Goal: Task Accomplishment & Management: Use online tool/utility

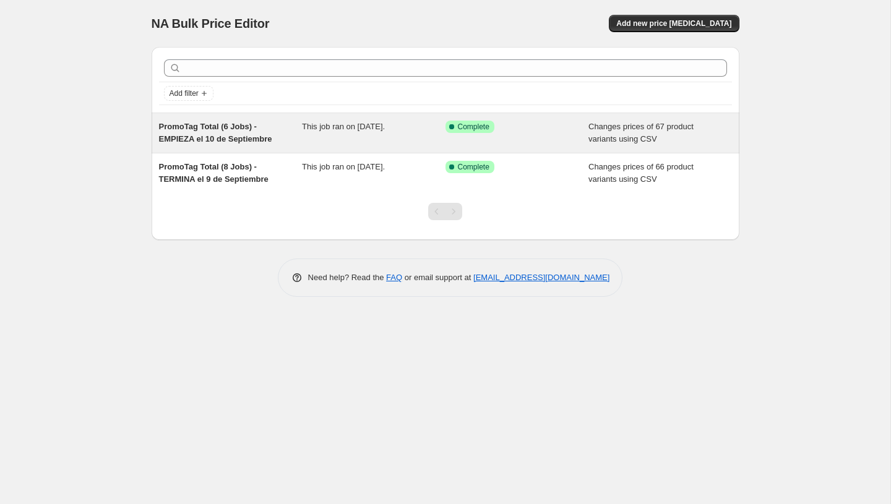
click at [205, 127] on span "PromoTag Total (6 Jobs) - EMPIEZA el 10 de Septiembre" at bounding box center [215, 133] width 113 height 22
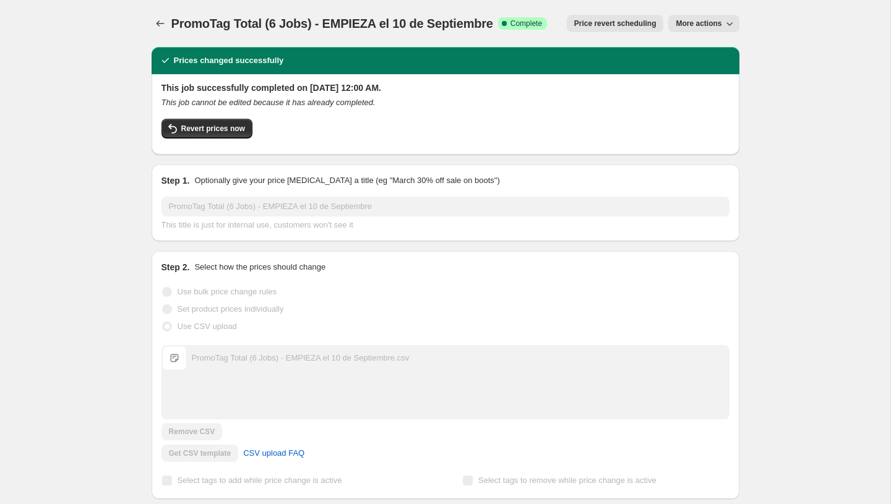
click at [720, 24] on span "More actions" at bounding box center [699, 24] width 46 height 10
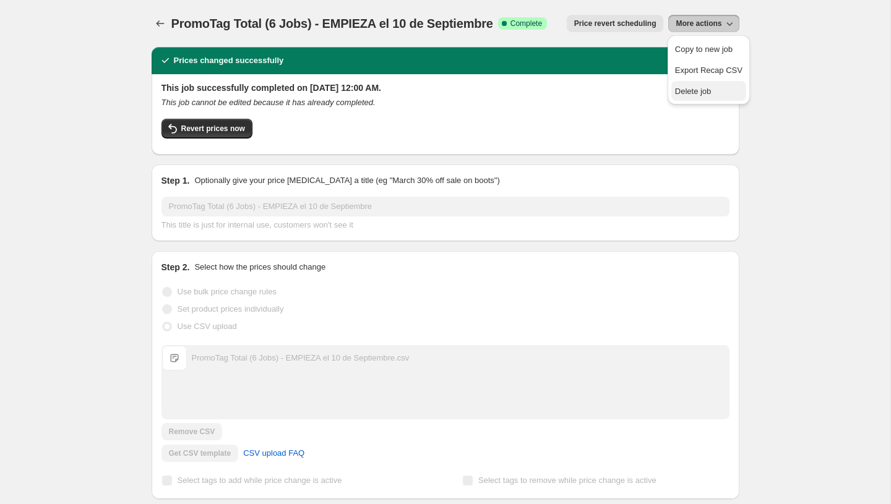
click at [691, 98] on button "Delete job" at bounding box center [708, 91] width 75 height 20
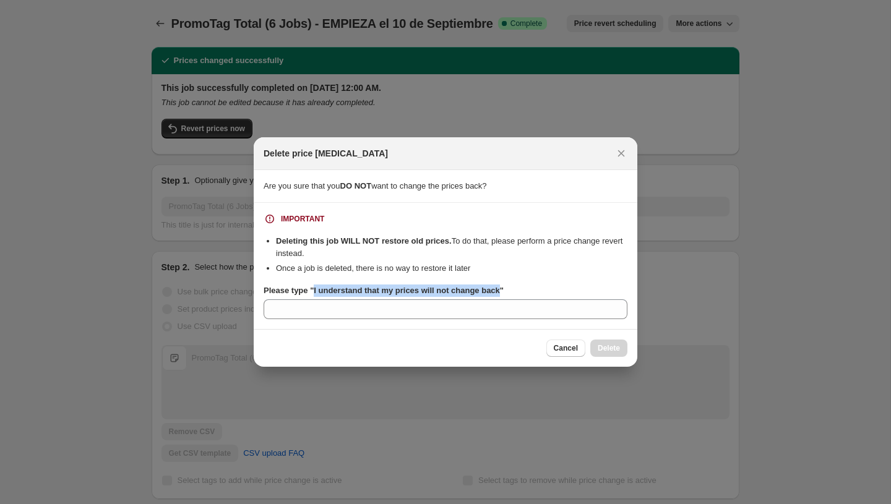
copy b "I understand that my prices will not change back"
drag, startPoint x: 509, startPoint y: 291, endPoint x: 317, endPoint y: 290, distance: 191.2
click at [317, 290] on b "Please type "I understand that my prices will not change back"" at bounding box center [384, 290] width 240 height 9
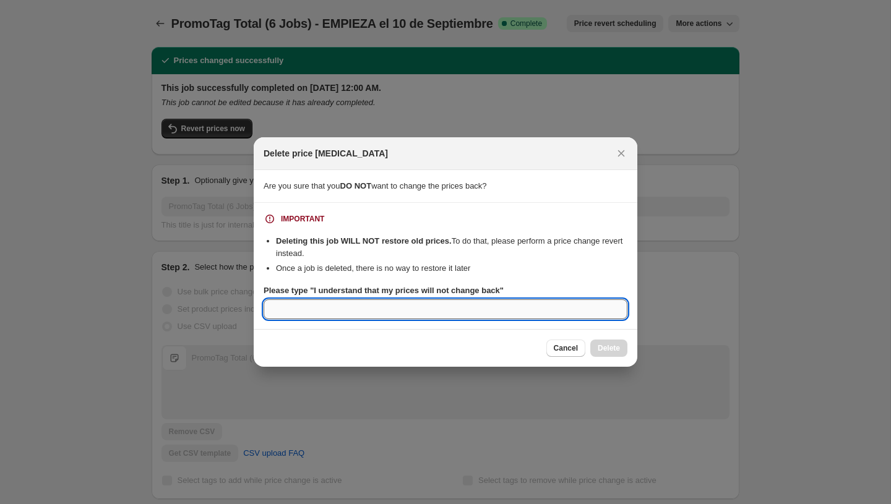
click at [328, 304] on input "Please type "I understand that my prices will not change back"" at bounding box center [446, 310] width 364 height 20
paste input "I understand that my prices will not change back"
type input "I understand that my prices will not change back"
click at [593, 347] on button "Delete" at bounding box center [608, 348] width 37 height 17
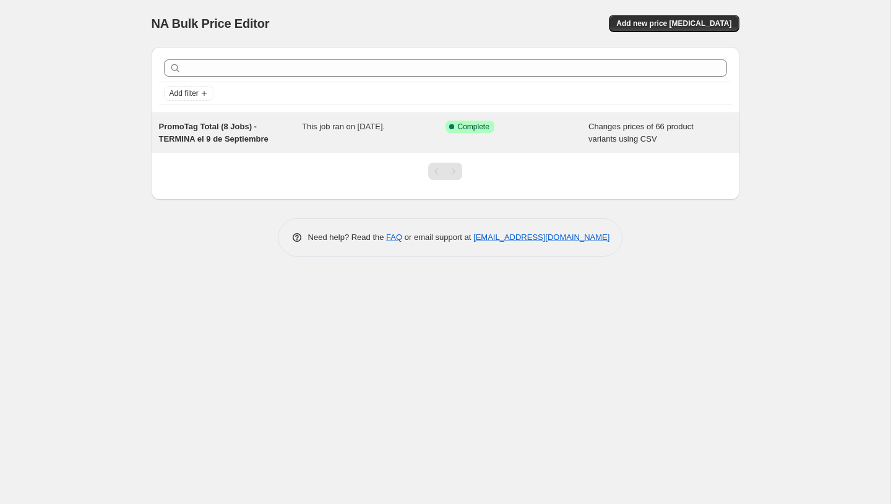
click at [603, 143] on span "Changes prices of 66 product variants using CSV" at bounding box center [641, 133] width 105 height 22
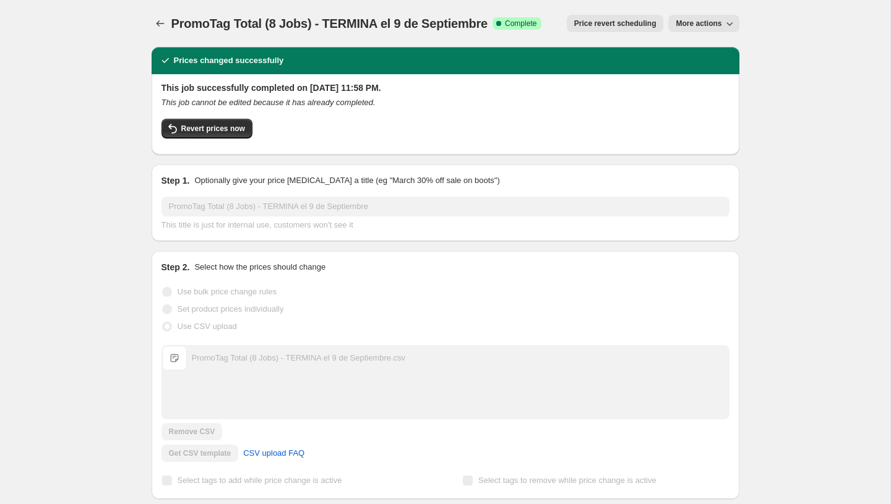
click at [728, 26] on icon "button" at bounding box center [729, 23] width 12 height 12
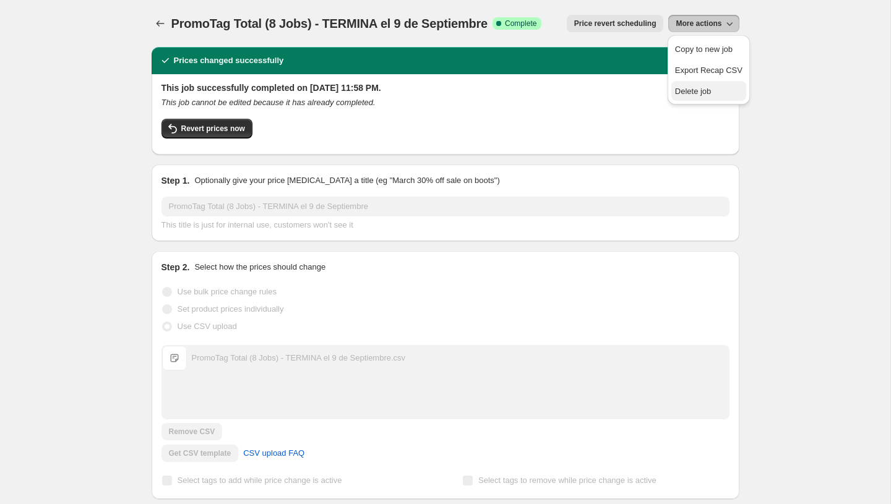
click at [687, 91] on span "Delete job" at bounding box center [693, 91] width 37 height 9
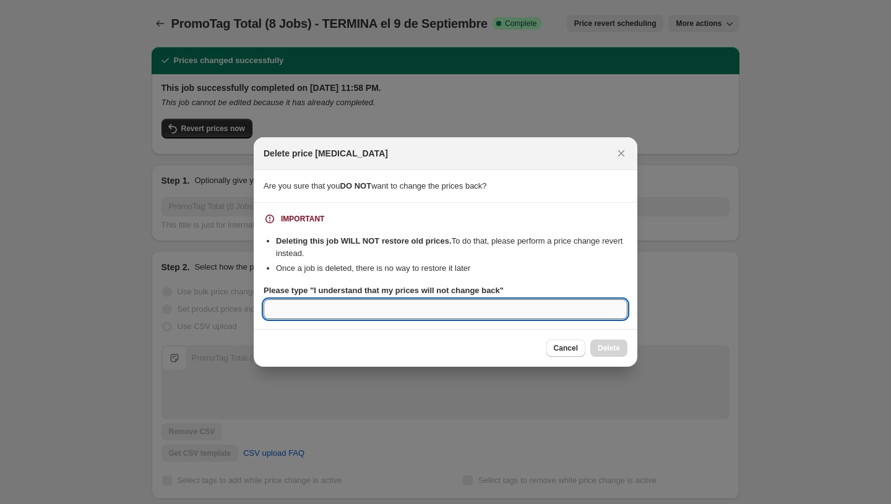
click at [446, 304] on input "Please type "I understand that my prices will not change back"" at bounding box center [446, 310] width 364 height 20
paste input "I understand that my prices will not change back"
type input "I understand that my prices will not change back"
click at [606, 353] on span "Delete" at bounding box center [609, 348] width 22 height 10
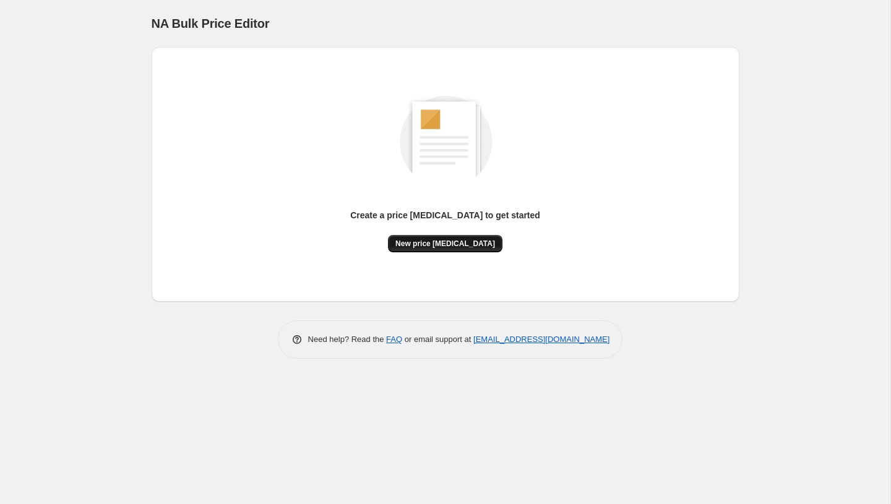
click at [418, 240] on span "New price change job" at bounding box center [445, 244] width 100 height 10
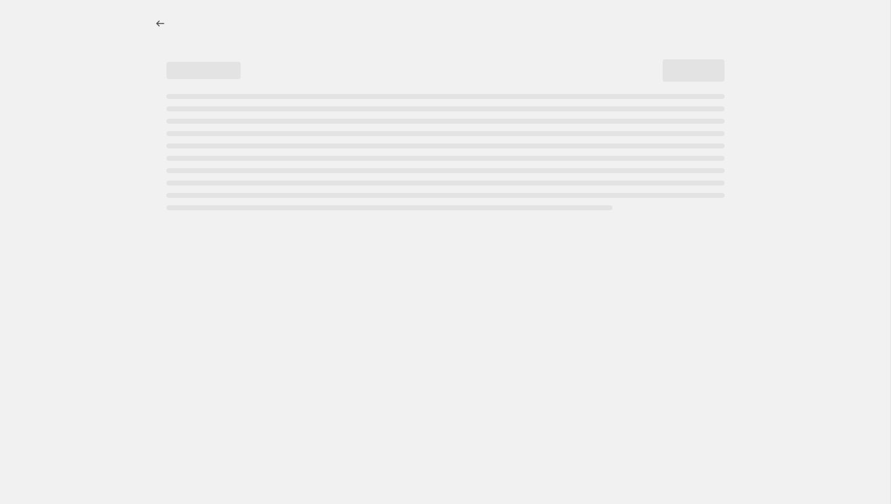
select select "percentage"
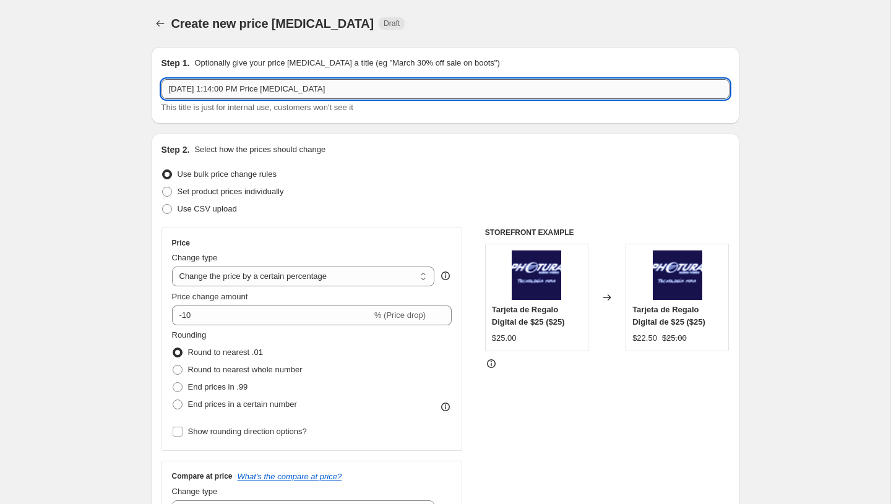
click at [238, 88] on input "Sep 11, 2025, 1:14:00 PM Price change job" at bounding box center [446, 89] width 568 height 20
paste input "PromoTag Total (1 Job) - TERMINA el 11 de Septiembre"
type input "PromoTag Total (1 Job) - TERMINA el 11 de Septiembre"
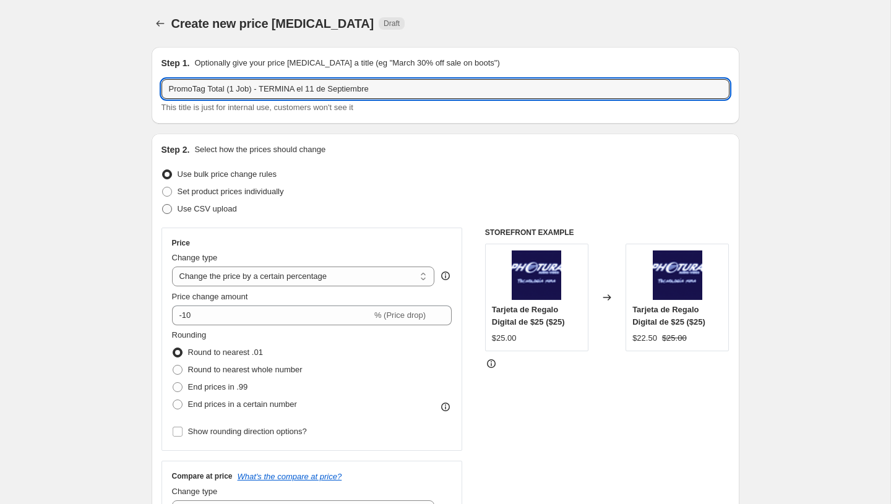
click at [194, 217] on label "Use CSV upload" at bounding box center [200, 209] width 76 height 17
click at [163, 205] on input "Use CSV upload" at bounding box center [162, 204] width 1 height 1
radio input "true"
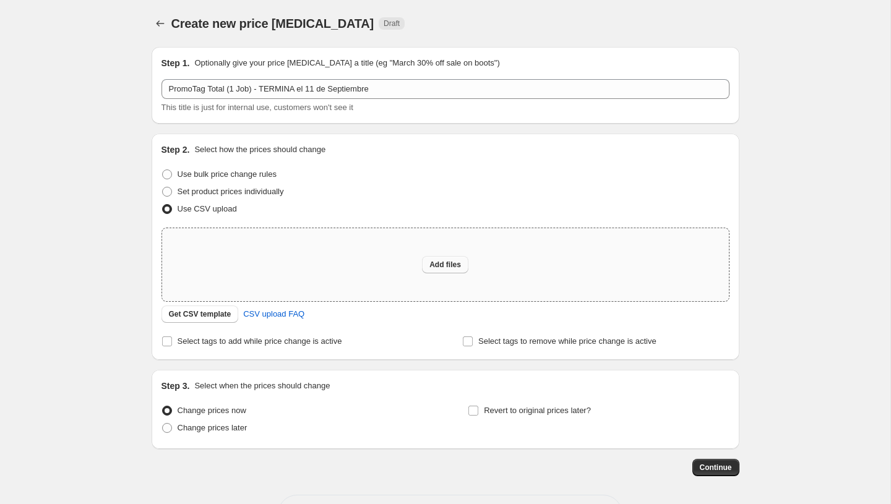
click at [431, 269] on span "Add files" at bounding box center [445, 265] width 32 height 10
type input "C:\fakepath\PromoTag Total (1 Job) - TERMINA el 11 de Septiembre.csv"
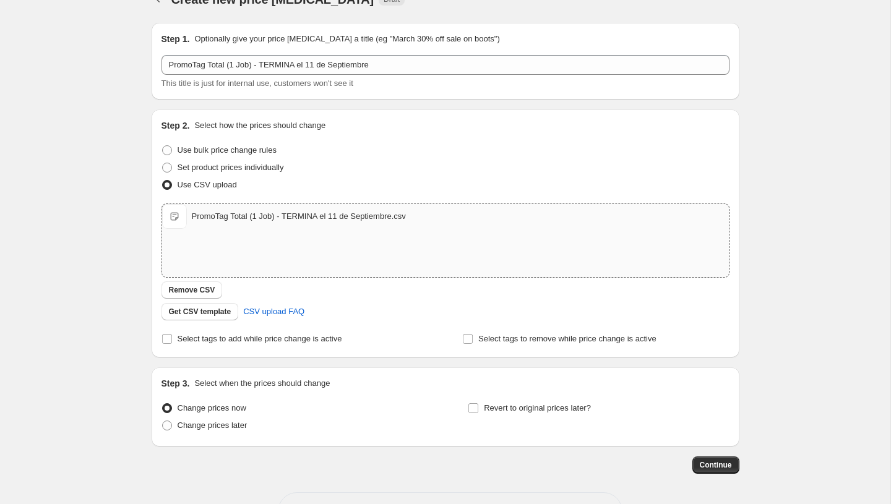
scroll to position [43, 0]
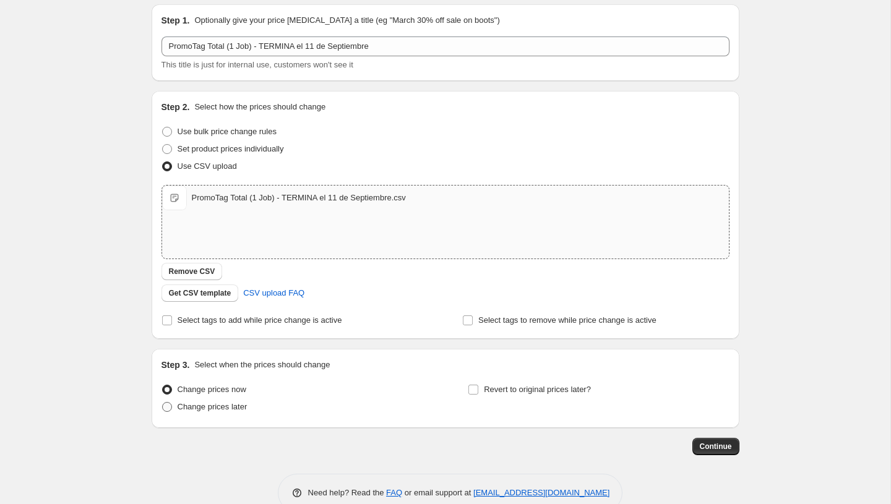
click at [214, 407] on span "Change prices later" at bounding box center [213, 406] width 70 height 9
click at [163, 403] on input "Change prices later" at bounding box center [162, 402] width 1 height 1
radio input "true"
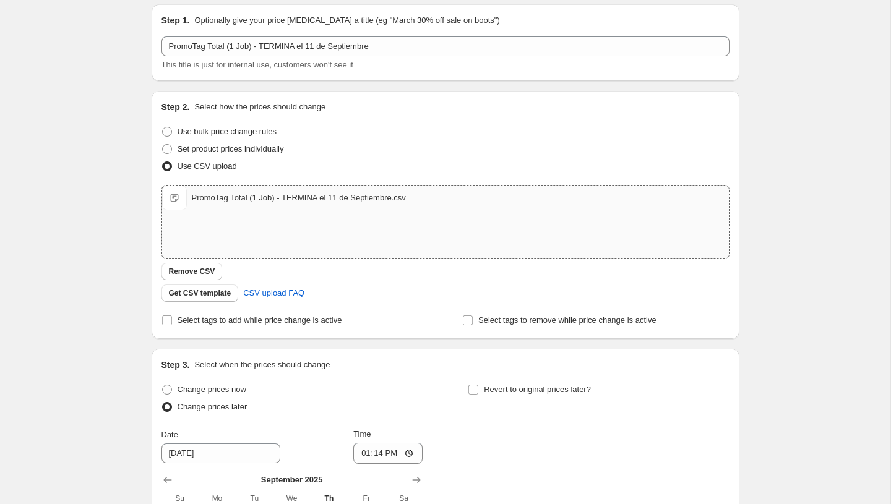
scroll to position [281, 0]
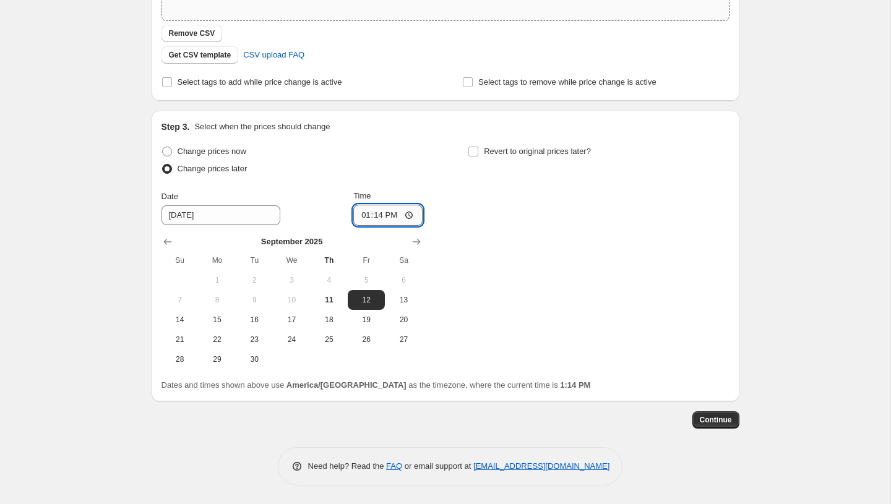
click at [365, 216] on input "13:14" at bounding box center [387, 215] width 69 height 21
type input "23:58"
click at [318, 296] on span "11" at bounding box center [329, 300] width 27 height 10
type input "9/11/2025"
click at [468, 255] on div "Change prices now Change prices later Date 9/11/2025 Time 23:58 September 2025 …" at bounding box center [446, 256] width 568 height 227
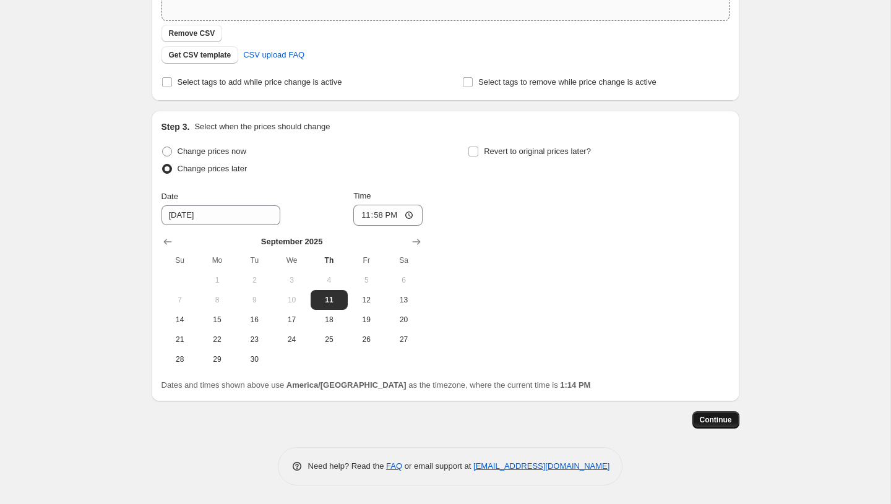
click at [725, 422] on span "Continue" at bounding box center [716, 420] width 32 height 10
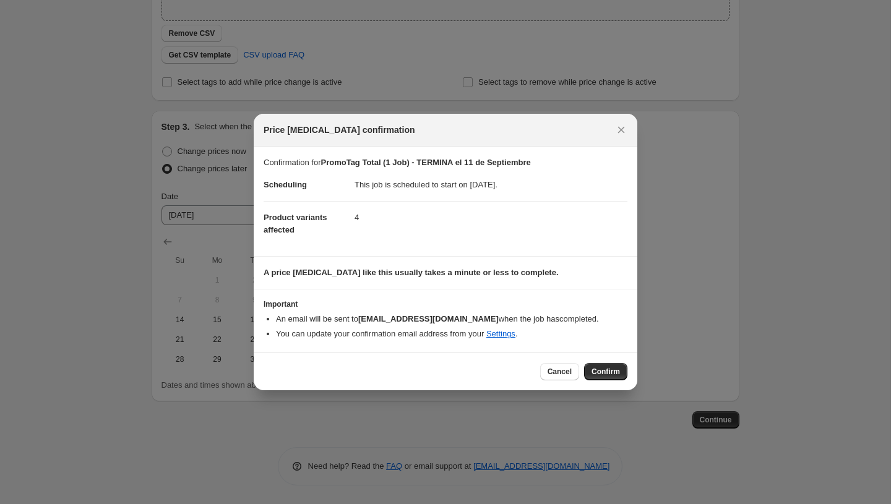
drag, startPoint x: 610, startPoint y: 374, endPoint x: 670, endPoint y: 368, distance: 60.4
click at [670, 504] on div "Price change job confirmation Confirmation for PromoTag Total (1 Job) - TERMINA…" at bounding box center [445, 504] width 891 height 0
click at [548, 371] on span "Cancel" at bounding box center [560, 372] width 24 height 10
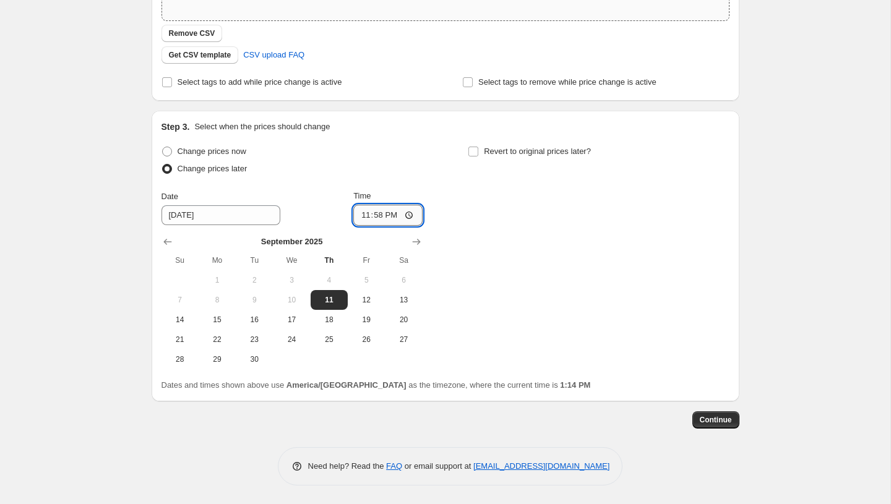
click at [372, 214] on input "23:58" at bounding box center [387, 215] width 69 height 21
type input "23:59"
click at [719, 424] on span "Continue" at bounding box center [716, 420] width 32 height 10
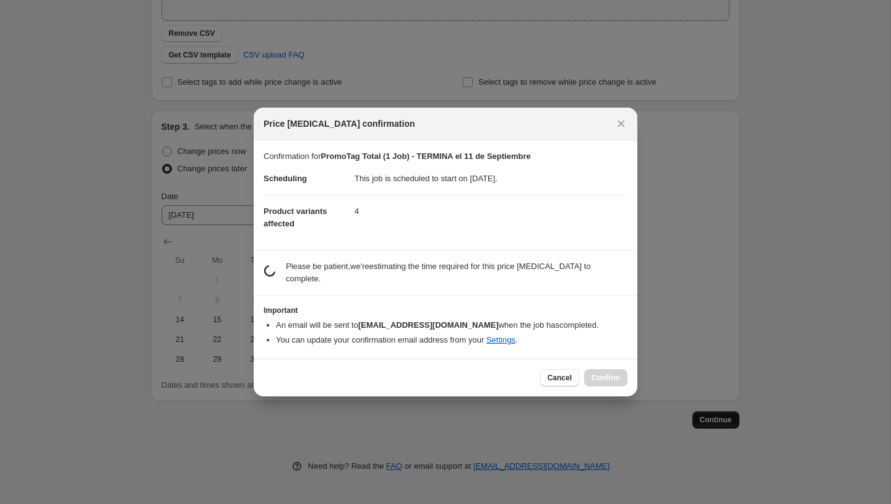
scroll to position [0, 0]
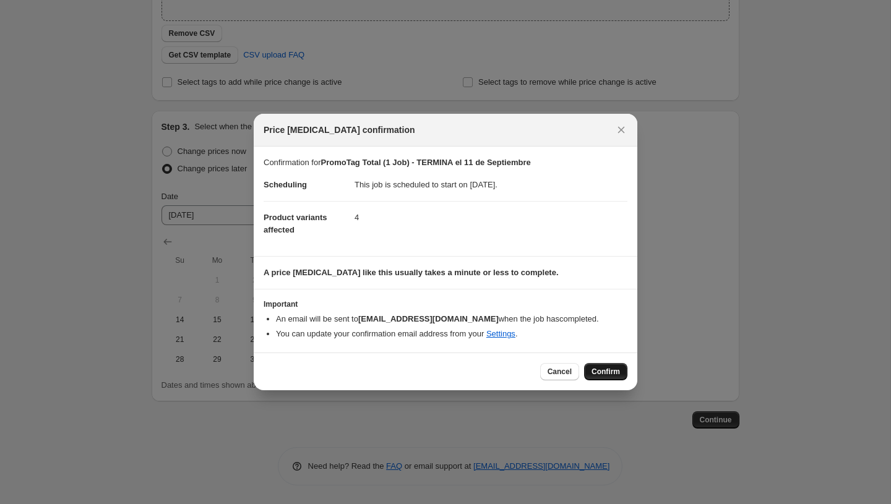
click at [606, 369] on span "Confirm" at bounding box center [606, 372] width 28 height 10
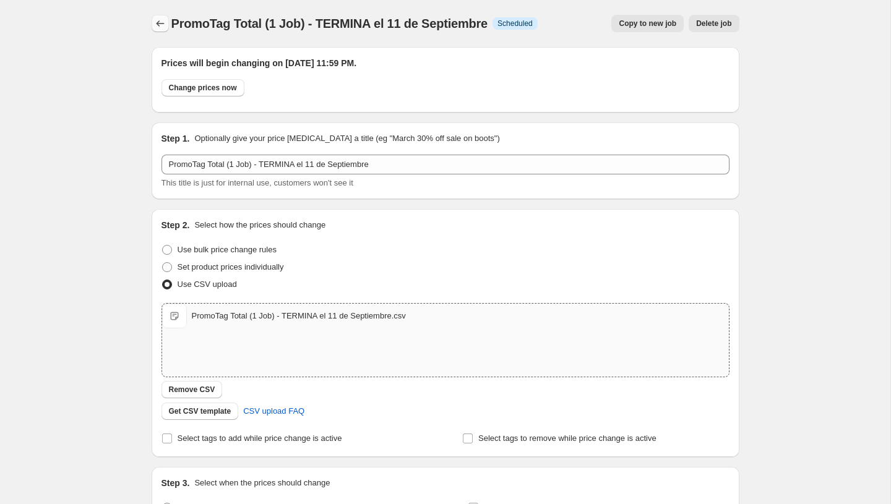
click at [161, 18] on icon "Price change jobs" at bounding box center [160, 23] width 12 height 12
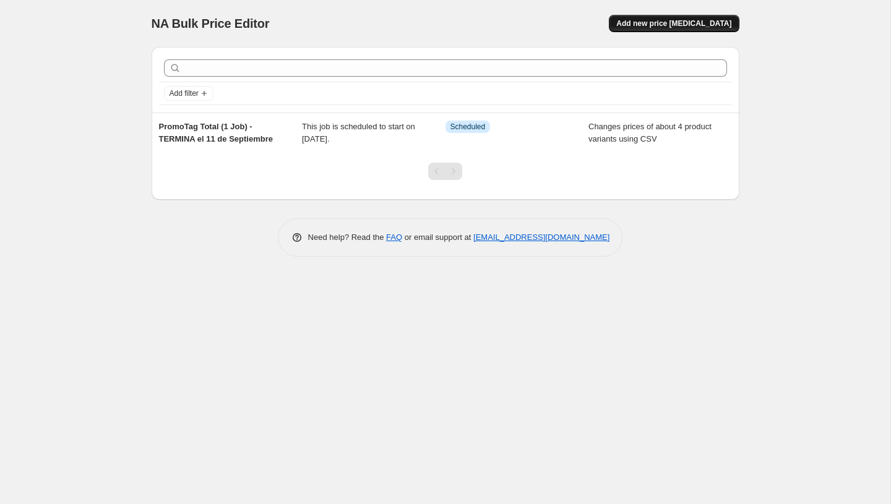
click at [705, 19] on span "Add new price [MEDICAL_DATA]" at bounding box center [673, 24] width 115 height 10
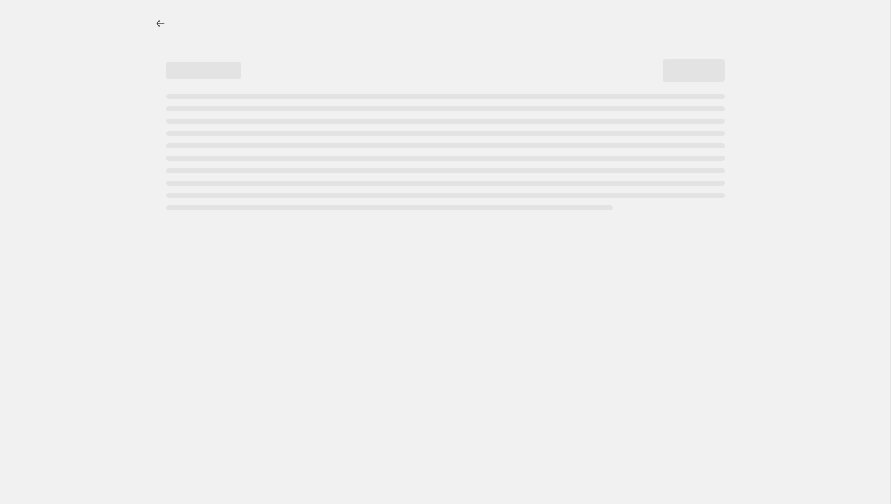
select select "percentage"
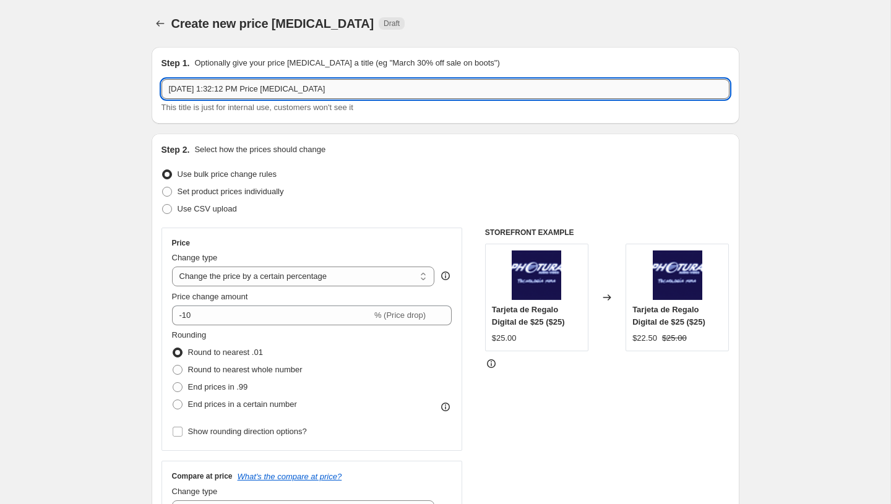
click at [479, 91] on input "[DATE] 1:32:12 PM Price [MEDICAL_DATA]" at bounding box center [446, 89] width 568 height 20
click at [479, 91] on input "Sep 11, 2025, 1:32:12 PM Price change job" at bounding box center [446, 89] width 568 height 20
paste input "PromoTag Total (1 Job) - TERMINA el 11 de Septiembre"
click at [317, 90] on input "PromoTag Total (1 Job) - TERMINA el 11 de Septiembre" at bounding box center [446, 89] width 568 height 20
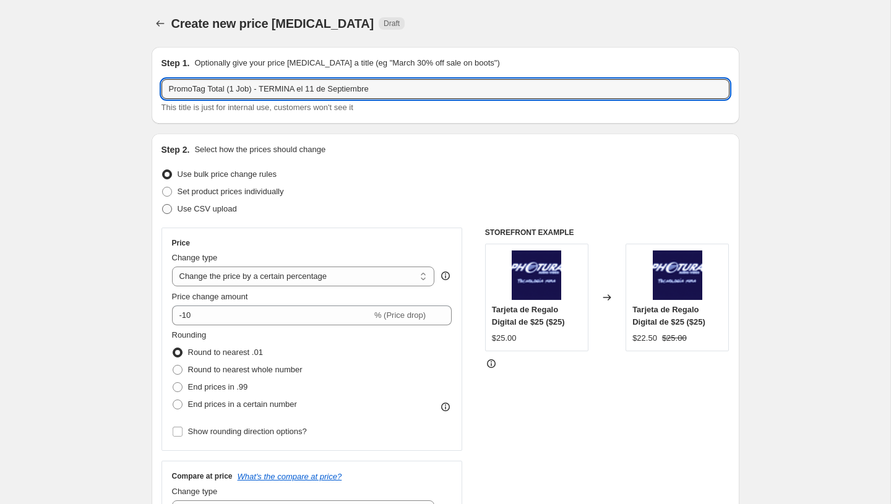
type input "PromoTag Total (1 Job) - TERMINA el 11 de Septiembre"
click at [219, 204] on span "Use CSV upload" at bounding box center [207, 209] width 59 height 12
click at [163, 204] on input "Use CSV upload" at bounding box center [162, 204] width 1 height 1
radio input "true"
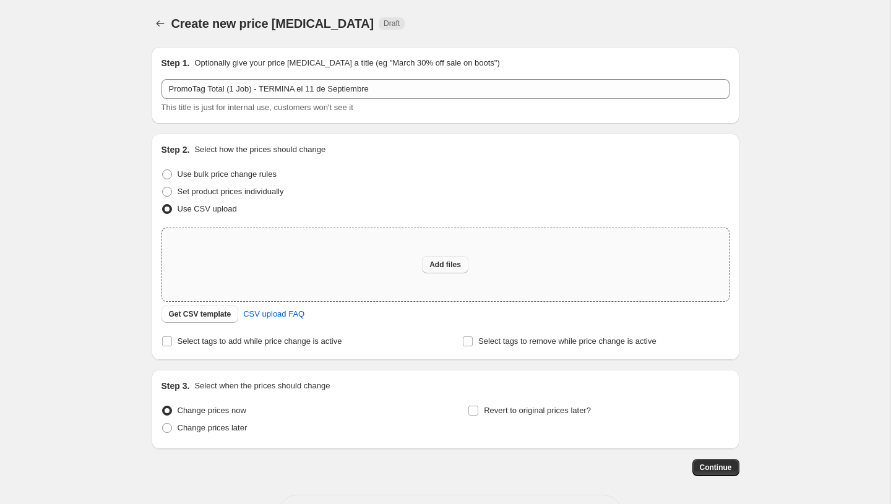
click at [440, 265] on span "Add files" at bounding box center [445, 265] width 32 height 10
type input "C:\fakepath\PromoTag Total (1 Job) - EMPIEZA el 12 de Septiembre.csv"
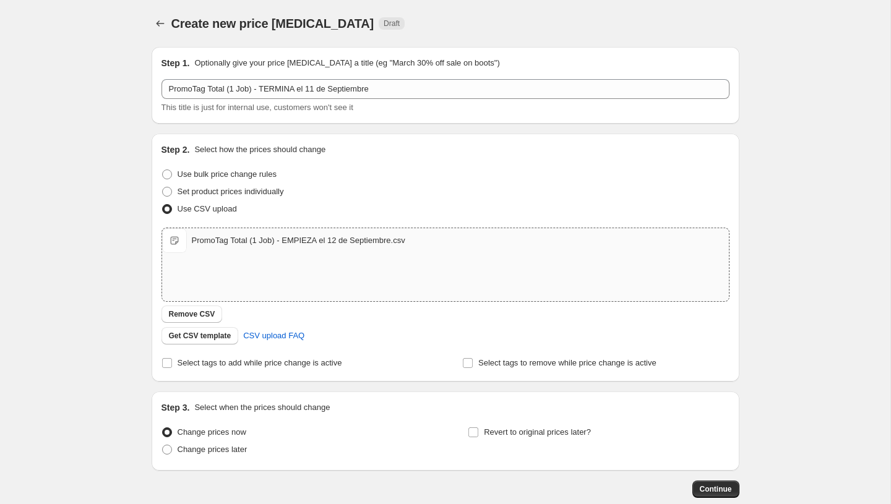
scroll to position [69, 0]
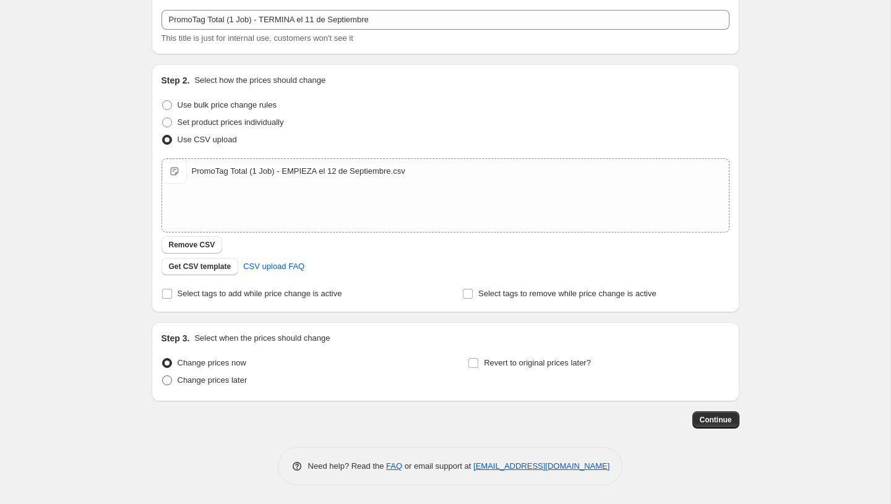
click at [203, 383] on span "Change prices later" at bounding box center [213, 380] width 70 height 9
click at [163, 376] on input "Change prices later" at bounding box center [162, 376] width 1 height 1
radio input "true"
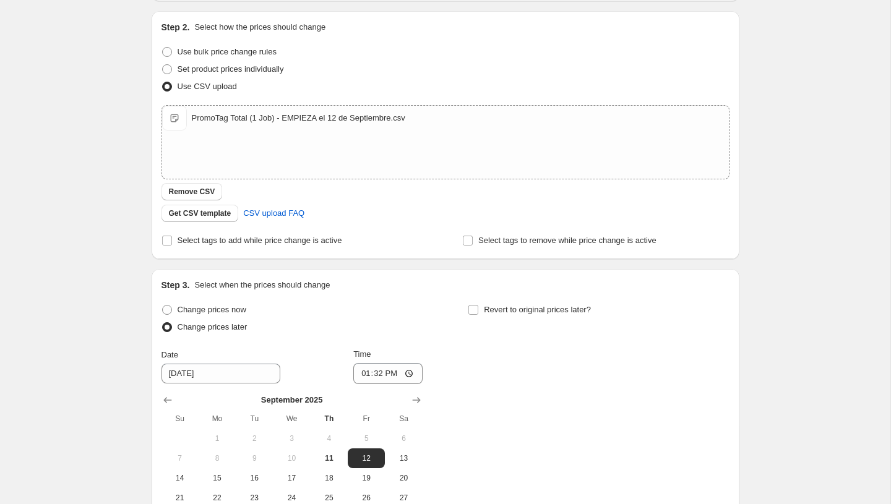
scroll to position [130, 0]
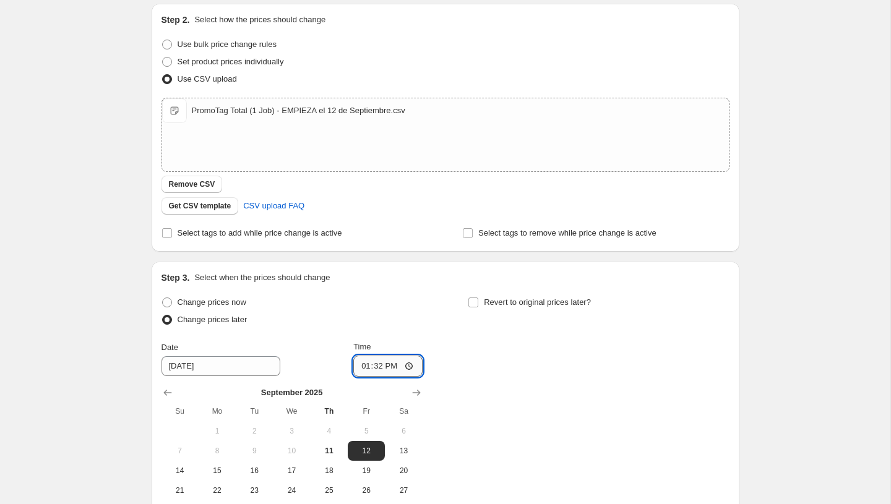
click at [362, 369] on input "13:32" at bounding box center [387, 366] width 69 height 21
type input "00:00"
click at [480, 393] on div "Change prices now Change prices later Date 9/12/2025 Time 00:00 September 2025 …" at bounding box center [446, 407] width 568 height 227
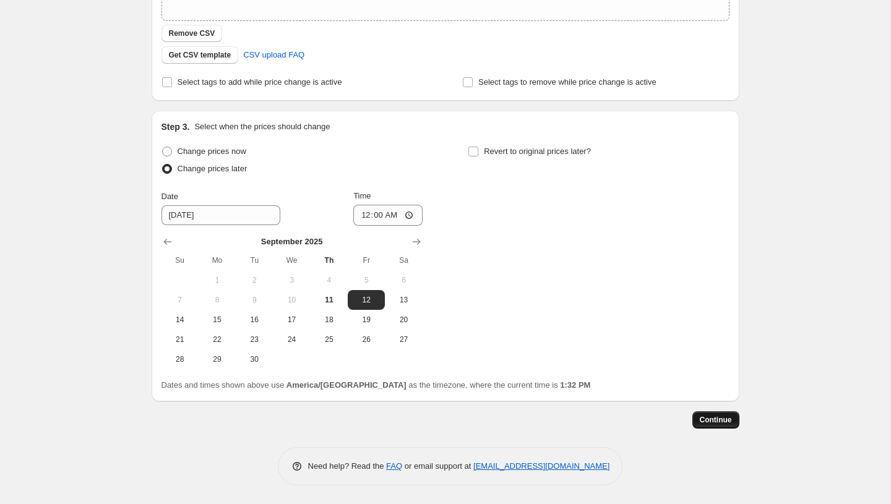
click at [721, 415] on span "Continue" at bounding box center [716, 420] width 32 height 10
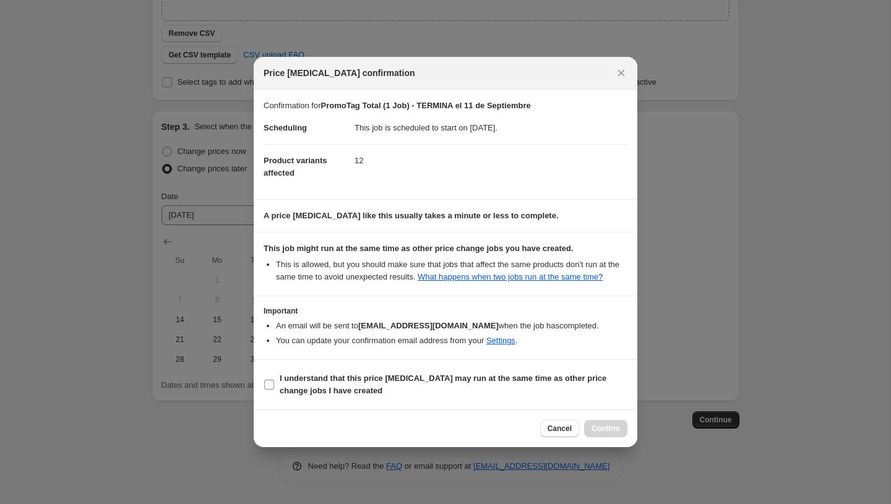
click at [459, 386] on b "I understand that this price change job may run at the same time as other price…" at bounding box center [443, 385] width 327 height 22
click at [274, 386] on input "I understand that this price change job may run at the same time as other price…" at bounding box center [269, 385] width 10 height 10
checkbox input "true"
click at [613, 434] on span "Confirm" at bounding box center [606, 429] width 28 height 10
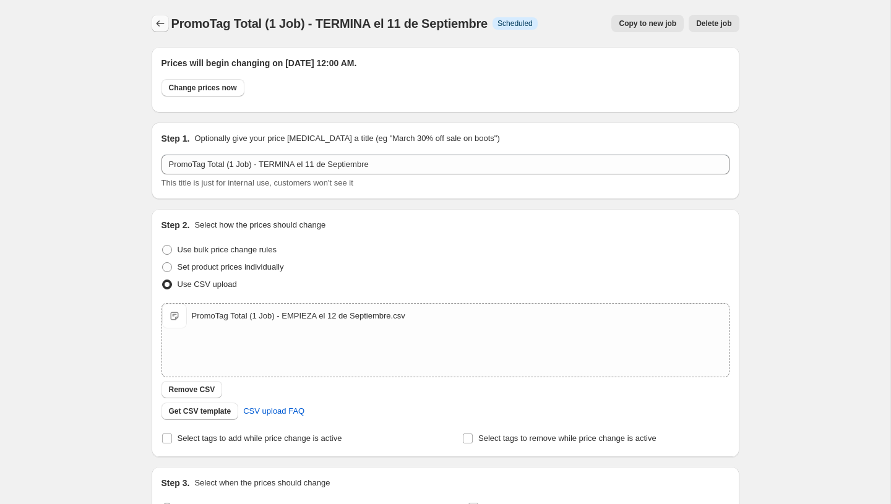
click at [164, 30] on button "Price change jobs" at bounding box center [160, 23] width 17 height 17
